Goal: Information Seeking & Learning: Learn about a topic

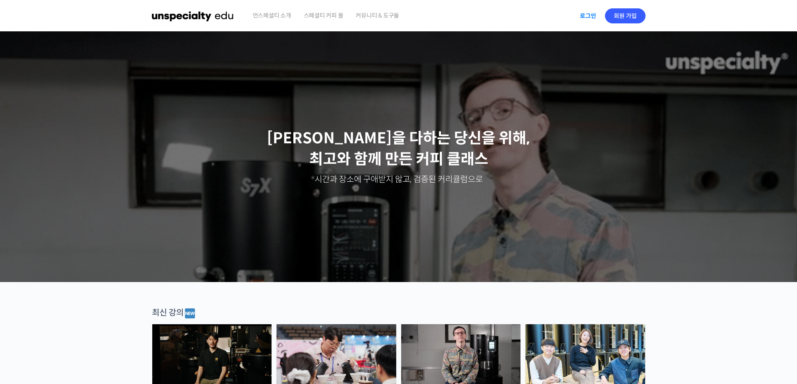
click at [586, 11] on link "로그인" at bounding box center [588, 15] width 26 height 19
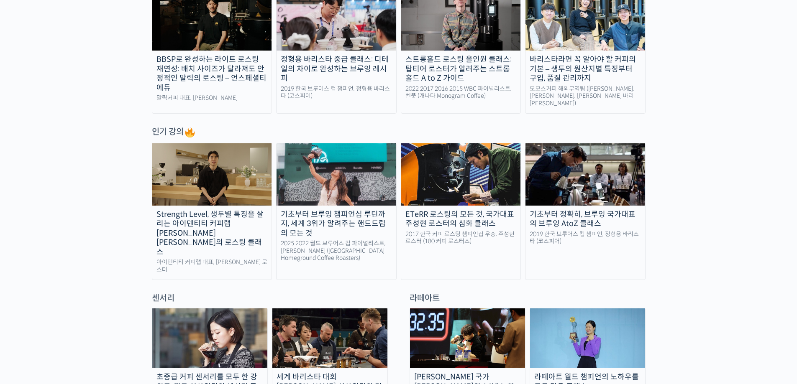
scroll to position [293, 0]
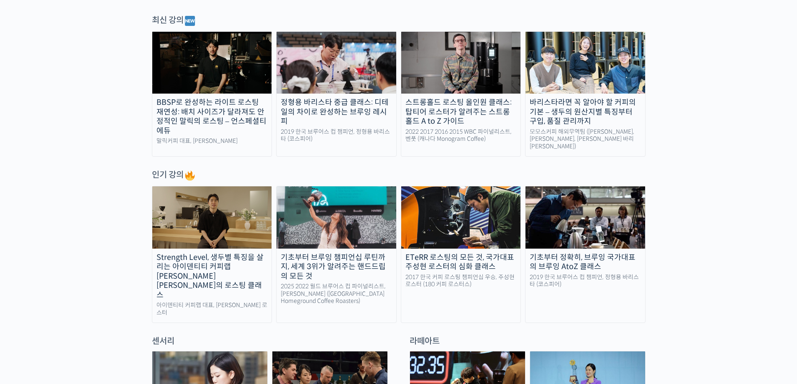
click at [538, 246] on link "기초부터 정확히, 브루잉 국가대표의 브루잉 AtoZ 클래스 2019 한국 브루어스 컵 챔피언, 정형용 바리스타 (코스피어)" at bounding box center [585, 254] width 120 height 137
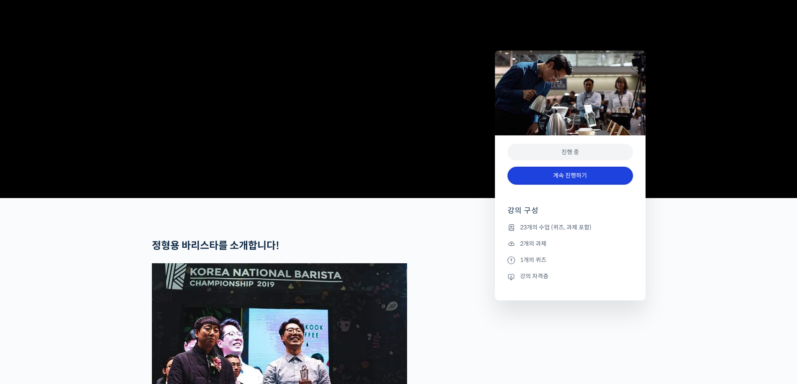
scroll to position [126, 0]
click at [553, 179] on link "계속 진행하기" at bounding box center [571, 176] width 126 height 18
